Goal: Task Accomplishment & Management: Manage account settings

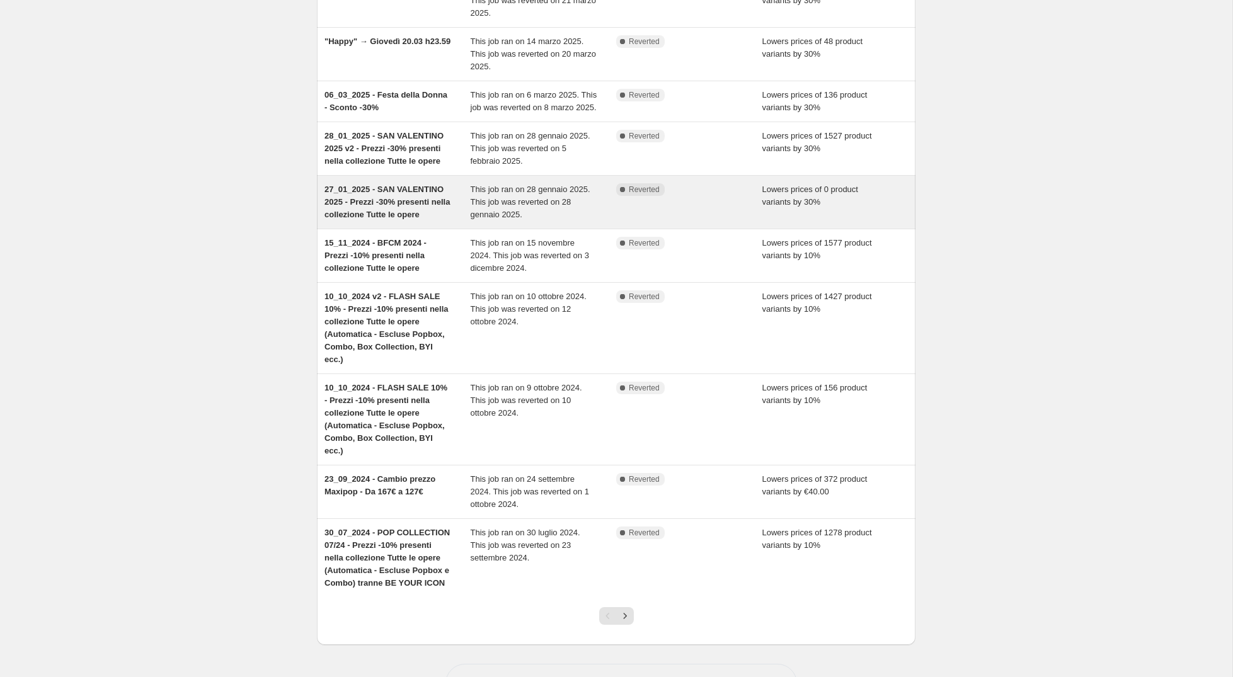
scroll to position [211, 0]
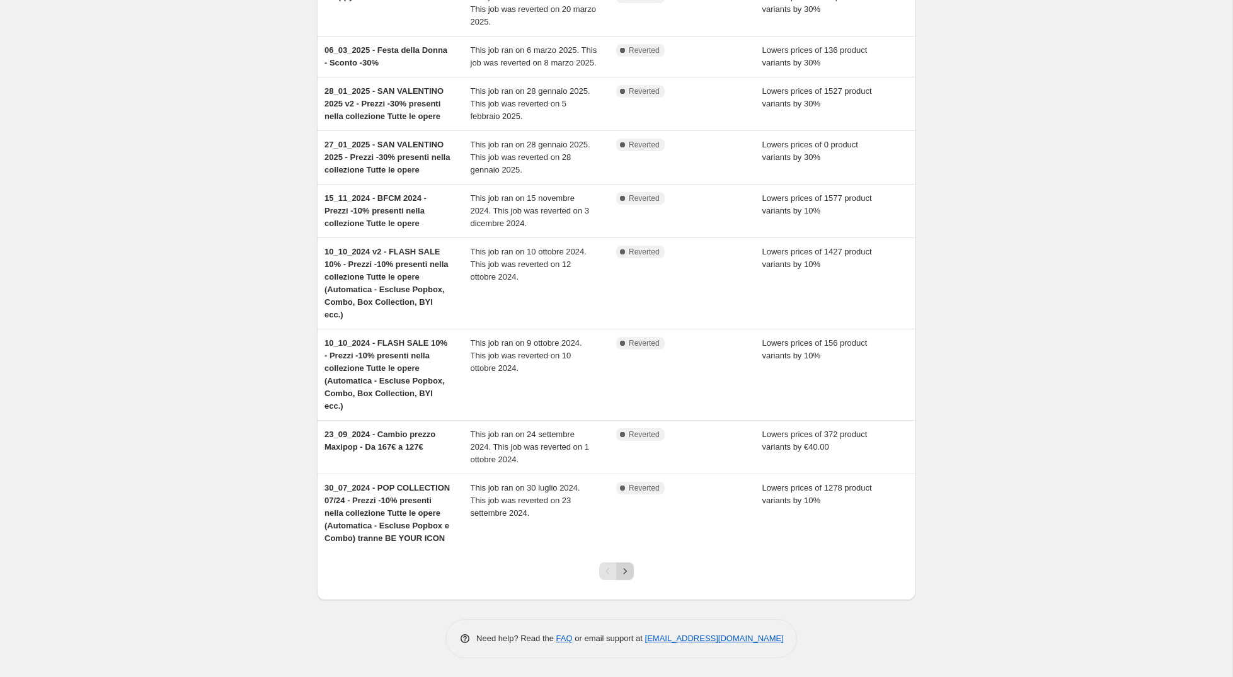
click at [628, 565] on button "Next" at bounding box center [625, 572] width 18 height 18
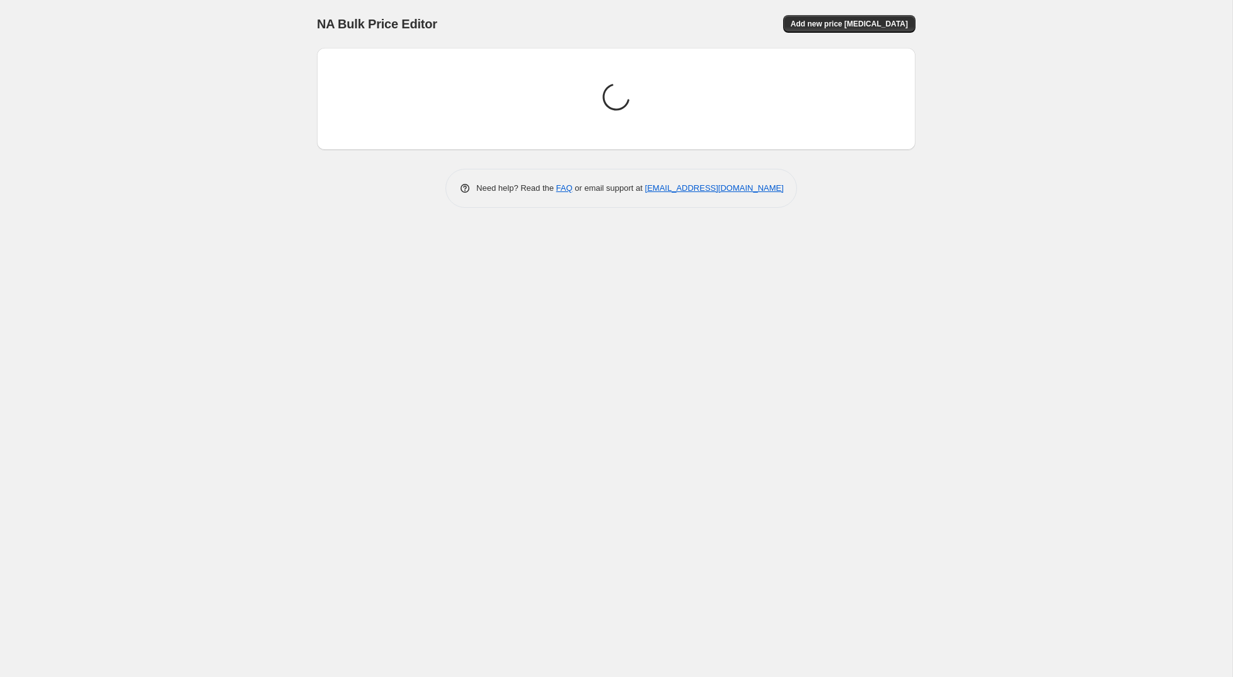
scroll to position [0, 0]
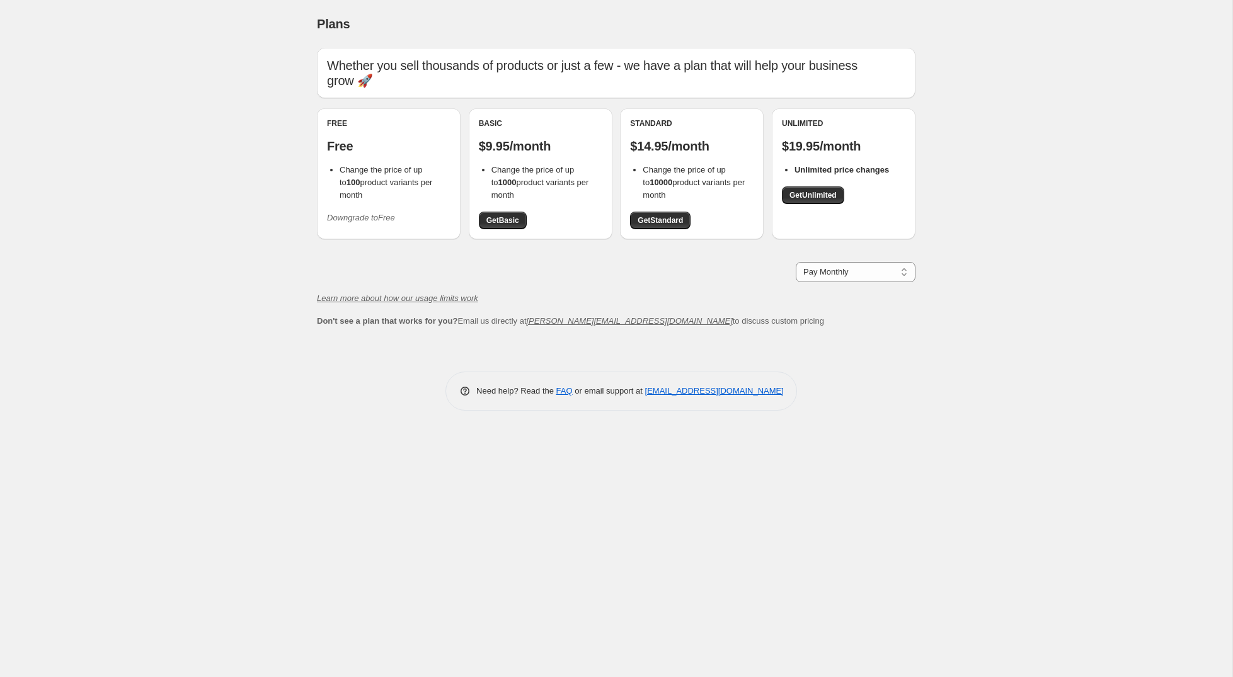
click at [365, 213] on icon "Downgrade to Free" at bounding box center [361, 217] width 68 height 9
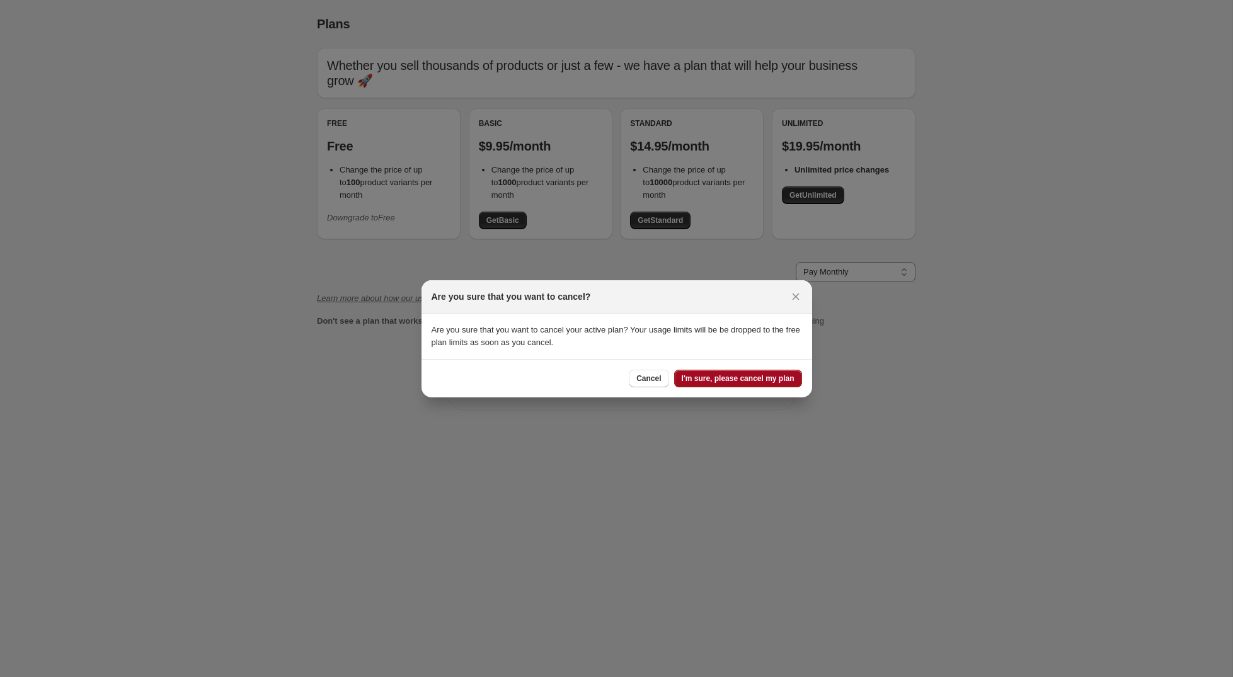
click at [742, 379] on span "I'm sure, please cancel my plan" at bounding box center [738, 379] width 113 height 10
